Goal: Task Accomplishment & Management: Manage account settings

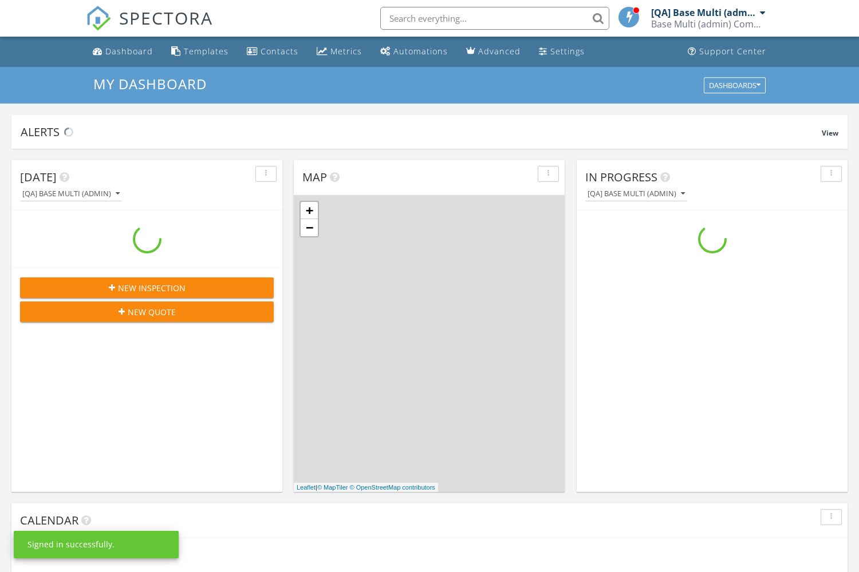
scroll to position [1042, 859]
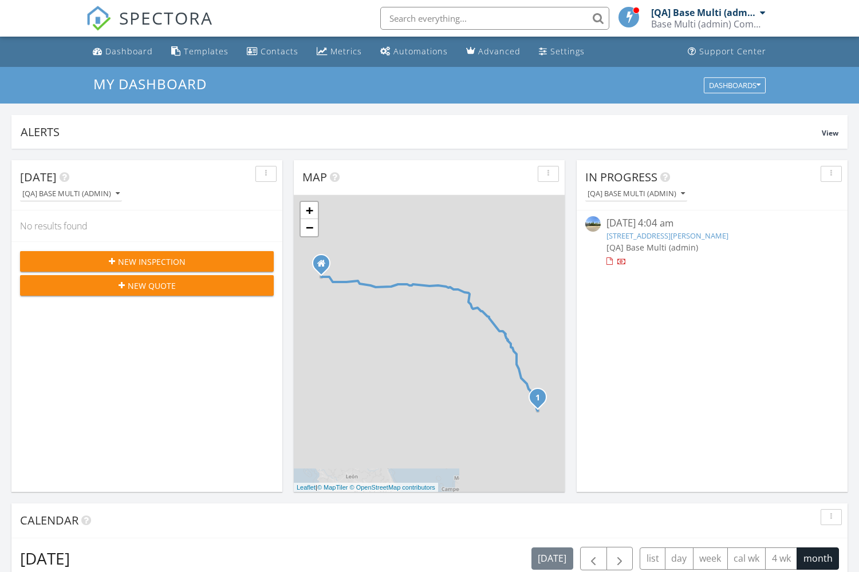
click at [147, 262] on span "New Inspection" at bounding box center [152, 262] width 68 height 12
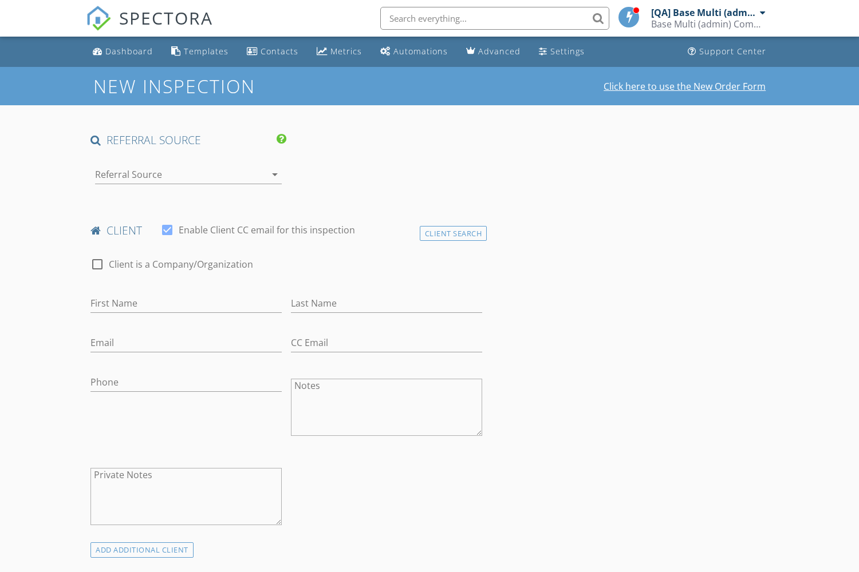
click at [685, 86] on link "Click here to use the New Order Form" at bounding box center [684, 86] width 162 height 9
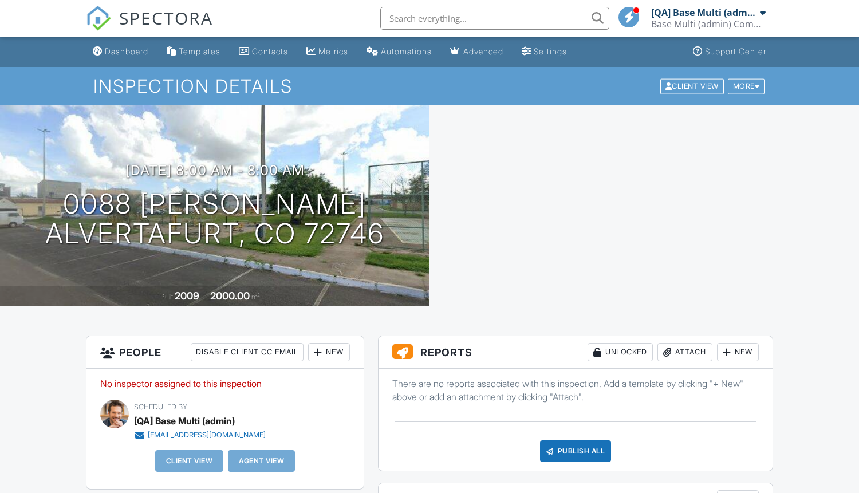
scroll to position [383, 0]
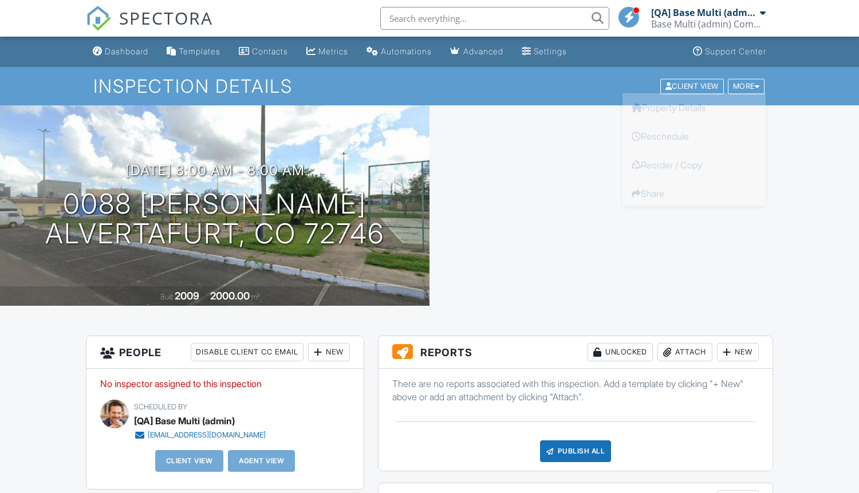
click at [694, 236] on link "Delete" at bounding box center [693, 250] width 143 height 29
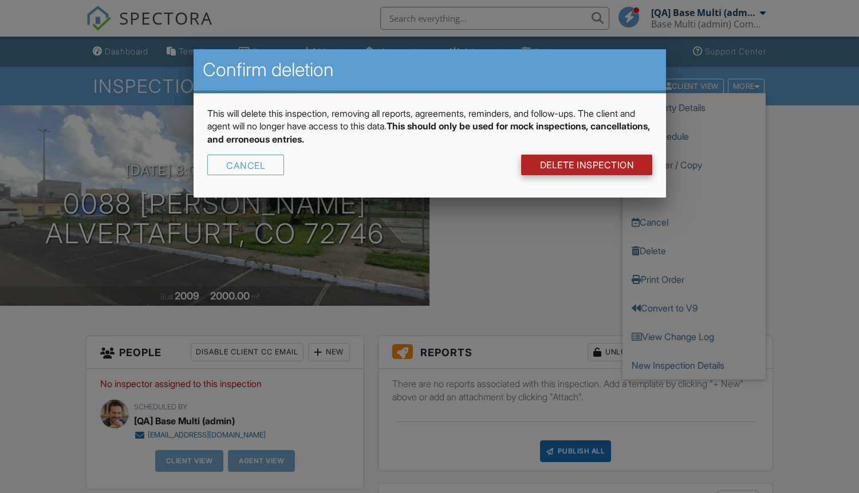
click at [585, 165] on link "DELETE Inspection" at bounding box center [586, 165] width 131 height 21
